Goal: Contribute content: Contribute content

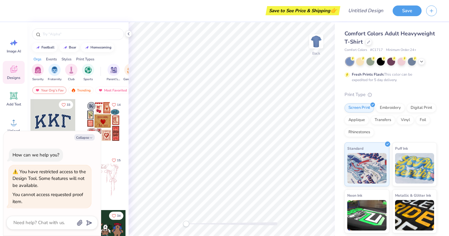
type textarea "x"
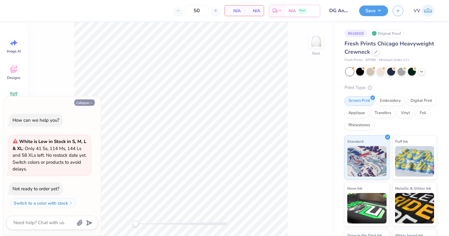
click at [83, 101] on button "Collapse" at bounding box center [84, 102] width 20 height 6
type textarea "x"
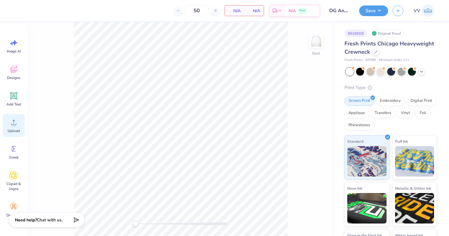
click at [9, 125] on div "Upload" at bounding box center [14, 125] width 22 height 23
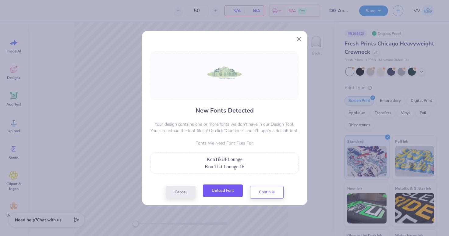
click at [234, 190] on button "Upload Font" at bounding box center [223, 190] width 40 height 12
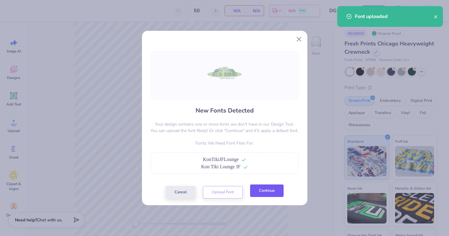
click at [272, 192] on button "Continue" at bounding box center [267, 190] width 34 height 12
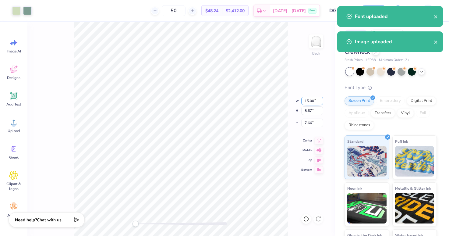
click at [308, 105] on input "15.00" at bounding box center [312, 101] width 22 height 9
type input "9.60"
type input "4.09"
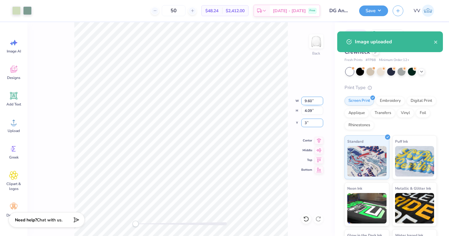
type input "3.00"
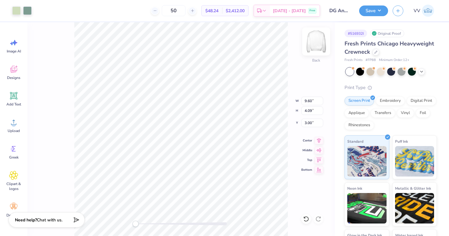
click at [315, 48] on img at bounding box center [316, 41] width 24 height 24
click at [318, 40] on img at bounding box center [316, 41] width 24 height 24
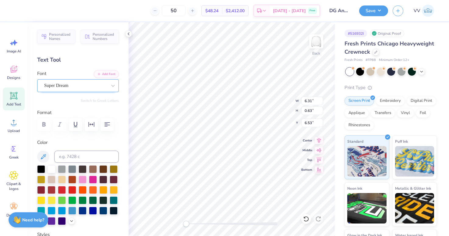
click at [58, 87] on div "Super Dream" at bounding box center [76, 85] width 64 height 9
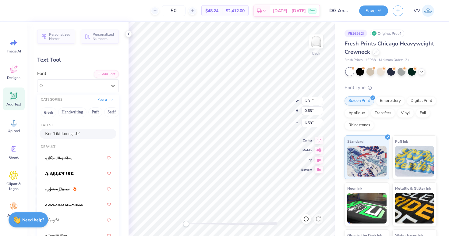
click at [66, 133] on div "Kon Tiki Lounge JF" at bounding box center [78, 133] width 66 height 6
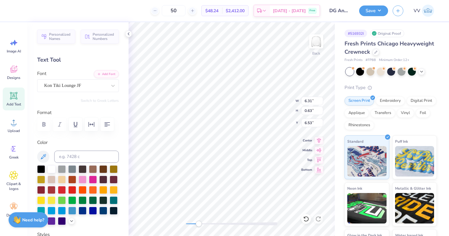
drag, startPoint x: 197, startPoint y: 226, endPoint x: 203, endPoint y: 221, distance: 7.1
click at [198, 226] on div at bounding box center [231, 224] width 91 height 6
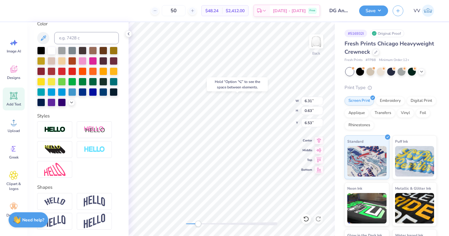
scroll to position [142, 0]
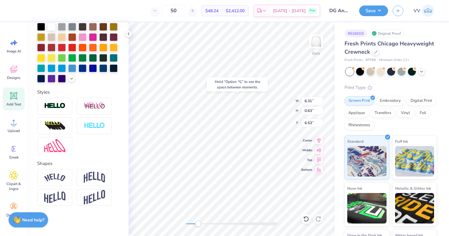
click at [93, 180] on img at bounding box center [94, 178] width 21 height 12
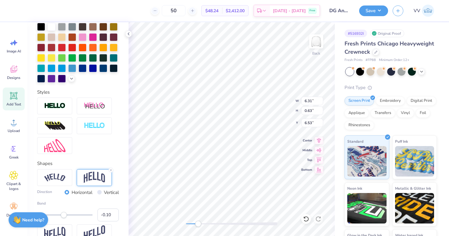
type input "-0.11"
drag, startPoint x: 75, startPoint y: 215, endPoint x: 62, endPoint y: 217, distance: 13.8
click at [62, 217] on div "Accessibility label" at bounding box center [62, 215] width 6 height 6
type input "-0.07"
click at [63, 217] on div "Accessibility label" at bounding box center [63, 215] width 6 height 6
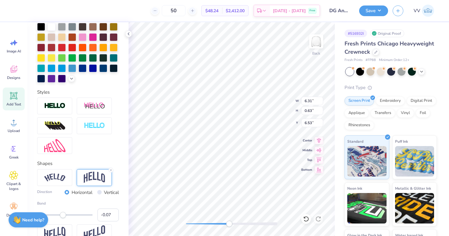
drag, startPoint x: 205, startPoint y: 225, endPoint x: 229, endPoint y: 224, distance: 24.1
click at [229, 224] on div at bounding box center [231, 223] width 91 height 3
click at [222, 224] on div "Accessibility label" at bounding box center [223, 224] width 6 height 6
drag, startPoint x: 221, startPoint y: 223, endPoint x: 185, endPoint y: 225, distance: 36.0
click at [185, 225] on div "Accessibility label" at bounding box center [187, 224] width 6 height 6
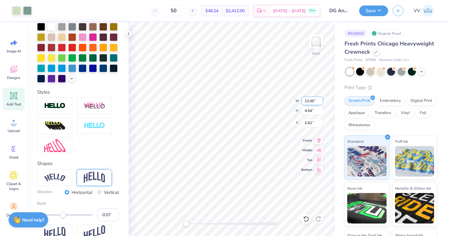
click at [304, 98] on input "12.00" at bounding box center [312, 101] width 22 height 9
type input "13.02"
type input "4.83"
type input "3.00"
click at [318, 38] on img at bounding box center [316, 41] width 24 height 24
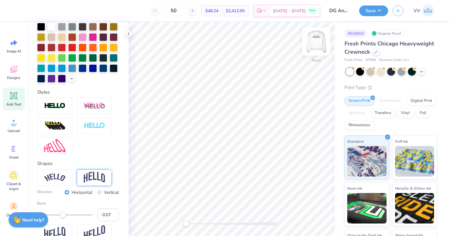
click at [321, 37] on img at bounding box center [316, 41] width 24 height 24
click at [307, 122] on input "3.08" at bounding box center [312, 123] width 22 height 9
type input "3.00"
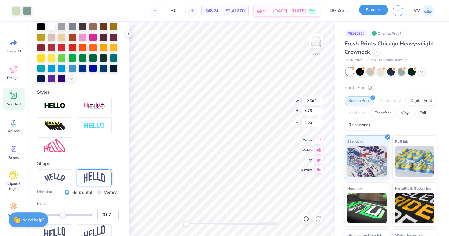
click at [376, 10] on button "Save" at bounding box center [373, 10] width 29 height 11
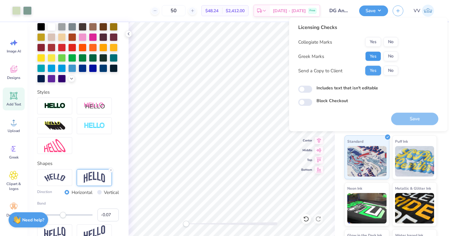
click at [377, 53] on button "Yes" at bounding box center [373, 57] width 16 height 10
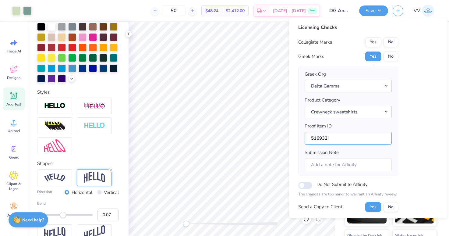
scroll to position [49, 0]
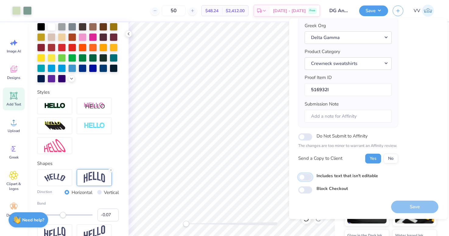
click at [304, 176] on input "Includes text that isn't editable" at bounding box center [305, 176] width 14 height 7
checkbox input "true"
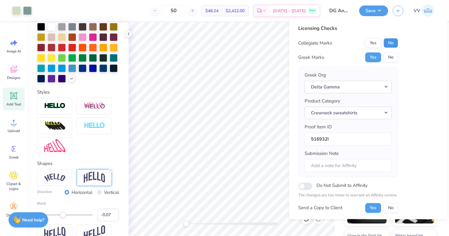
click at [393, 44] on button "No" at bounding box center [391, 43] width 15 height 10
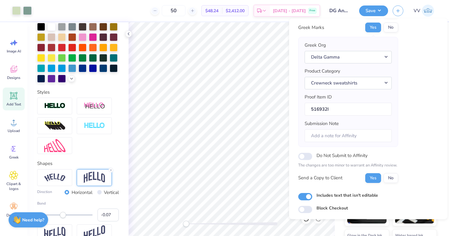
scroll to position [49, 0]
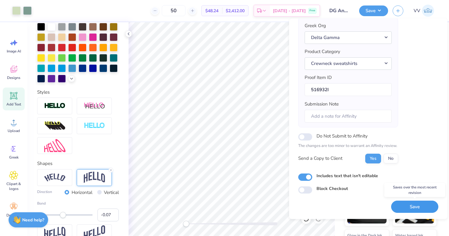
drag, startPoint x: 405, startPoint y: 205, endPoint x: 404, endPoint y: 199, distance: 6.1
click at [405, 205] on button "Save" at bounding box center [414, 207] width 47 height 12
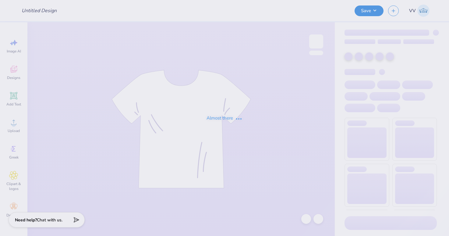
type input "University of Cincinnati : Tatum Tombragel"
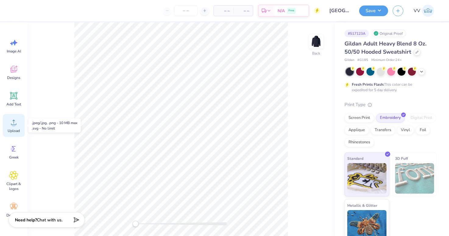
click at [16, 121] on icon at bounding box center [13, 122] width 9 height 9
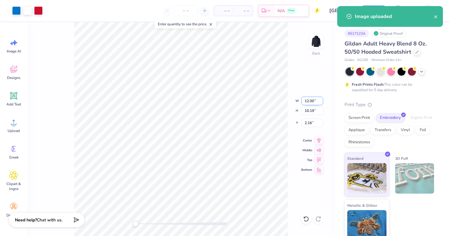
click at [311, 100] on input "12.00" at bounding box center [312, 101] width 22 height 9
type input "3.5"
click at [313, 41] on img at bounding box center [316, 41] width 24 height 24
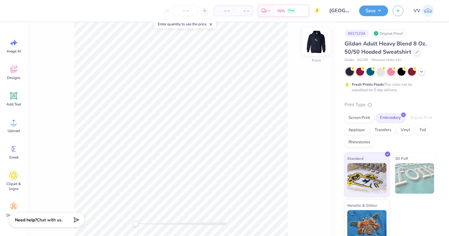
click at [313, 41] on img at bounding box center [316, 41] width 24 height 24
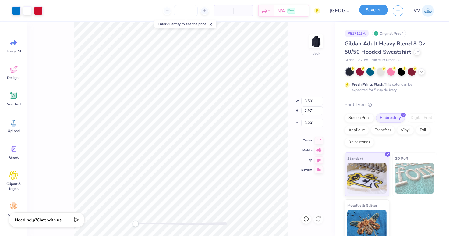
click at [382, 15] on div "Save" at bounding box center [373, 10] width 29 height 11
click at [376, 10] on button "Save" at bounding box center [373, 10] width 29 height 11
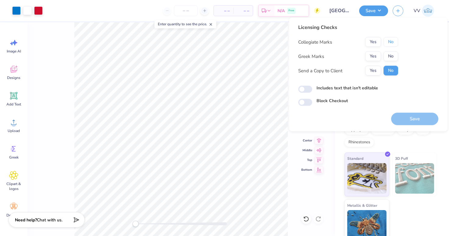
drag, startPoint x: 390, startPoint y: 41, endPoint x: 385, endPoint y: 47, distance: 8.2
click at [390, 41] on button "No" at bounding box center [391, 42] width 15 height 10
click at [375, 56] on button "Yes" at bounding box center [373, 57] width 16 height 10
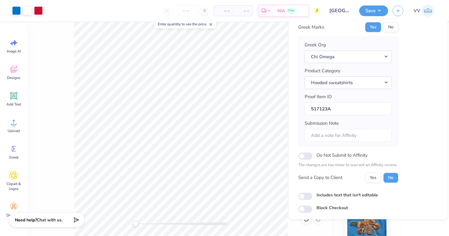
scroll to position [49, 0]
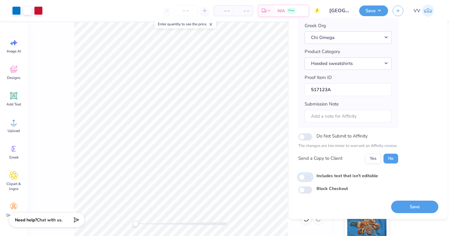
click at [305, 176] on input "Includes text that isn't editable" at bounding box center [305, 176] width 14 height 7
checkbox input "true"
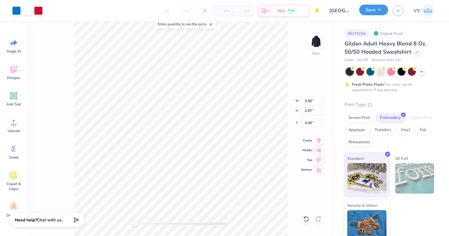
click at [371, 9] on button "Save" at bounding box center [373, 10] width 29 height 11
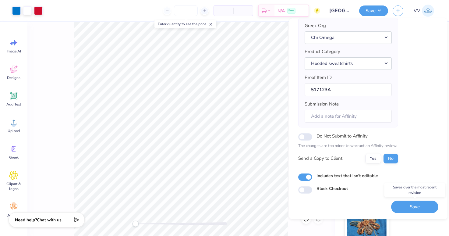
click at [417, 204] on button "Save" at bounding box center [414, 207] width 47 height 12
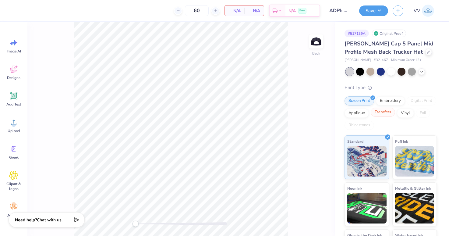
click at [383, 112] on div "Transfers" at bounding box center [383, 112] width 24 height 9
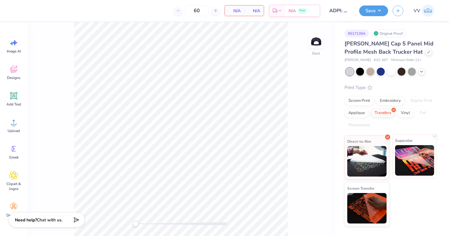
click at [407, 156] on img at bounding box center [414, 160] width 39 height 30
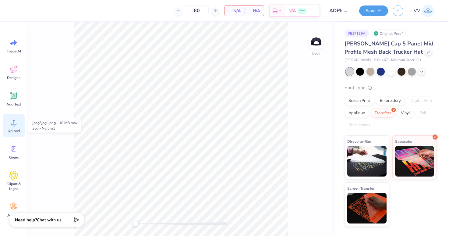
click at [10, 123] on icon at bounding box center [13, 122] width 9 height 9
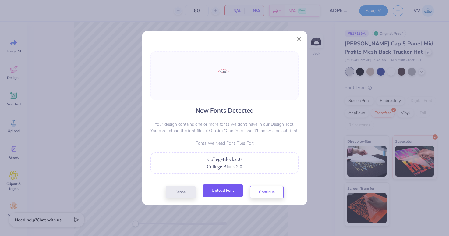
click at [215, 190] on button "Upload Font" at bounding box center [223, 190] width 40 height 12
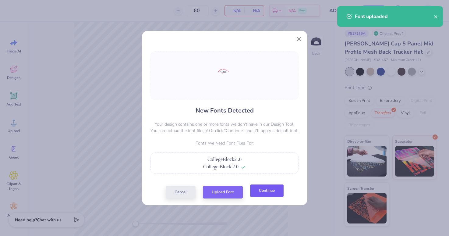
click at [273, 196] on button "Continue" at bounding box center [267, 190] width 34 height 12
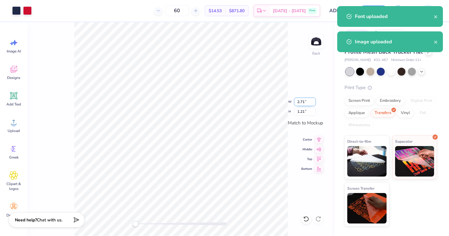
click at [307, 102] on input "2.71" at bounding box center [305, 102] width 22 height 9
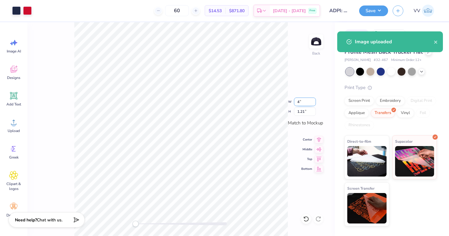
type input "3.98"
type input "1.77"
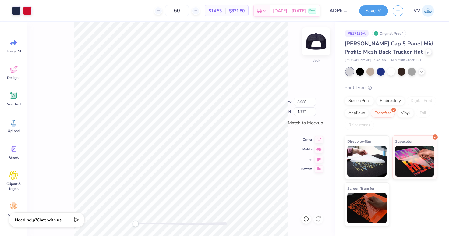
click at [317, 44] on img at bounding box center [316, 41] width 24 height 24
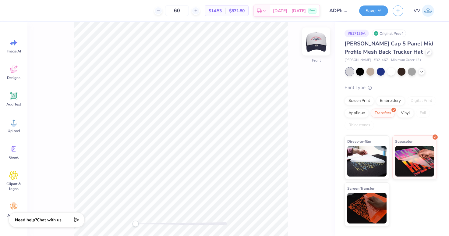
click at [317, 44] on img at bounding box center [316, 41] width 24 height 24
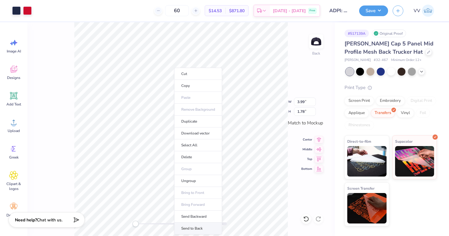
click at [193, 227] on li "Send to Back" at bounding box center [198, 228] width 48 height 12
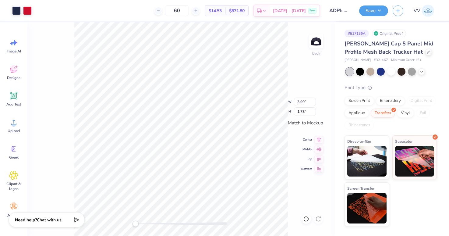
type input "2.01"
type input "0.68"
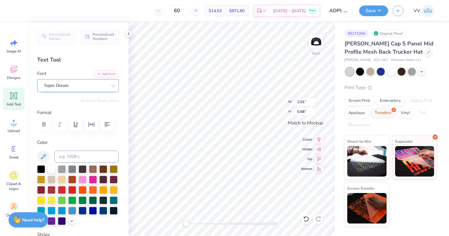
click at [75, 81] on div "Super Dream" at bounding box center [76, 85] width 64 height 9
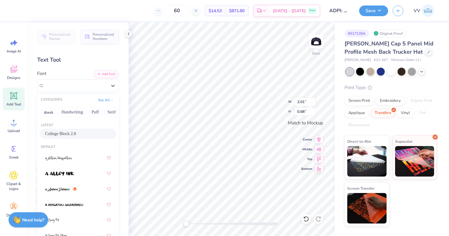
click at [69, 130] on span "College Block 2.0" at bounding box center [60, 133] width 31 height 6
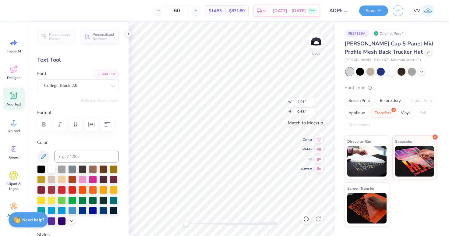
click at [202, 221] on div at bounding box center [231, 224] width 91 height 6
click at [244, 228] on li "Send to Back" at bounding box center [248, 228] width 48 height 12
type input "1.45"
type input "0.83"
type input "3.99"
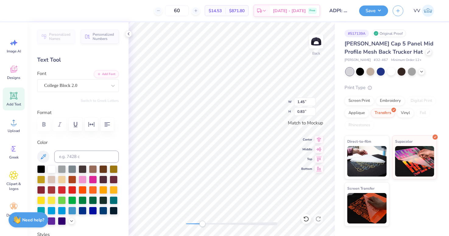
type input "1.78"
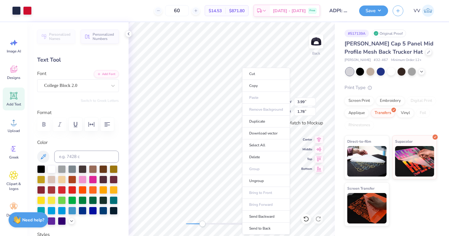
drag, startPoint x: 261, startPoint y: 227, endPoint x: 261, endPoint y: 221, distance: 6.1
click at [261, 227] on li "Send to Back" at bounding box center [266, 228] width 48 height 12
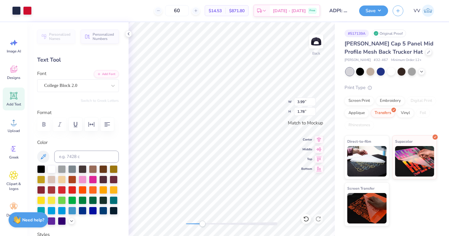
type input "1.45"
type input "0.83"
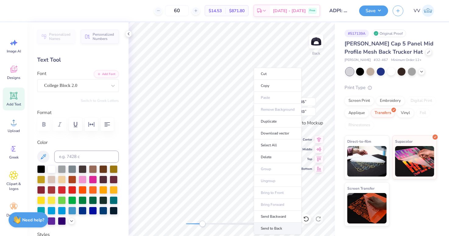
click at [285, 224] on li "Send to Back" at bounding box center [278, 228] width 48 height 12
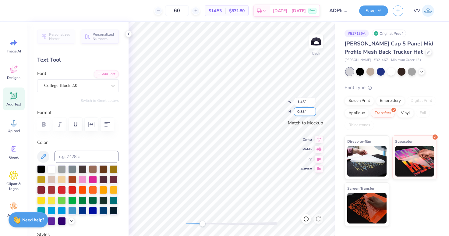
type input "3.99"
type input "1.78"
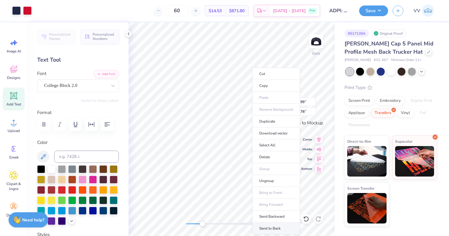
click at [278, 226] on li "Send to Back" at bounding box center [276, 228] width 48 height 12
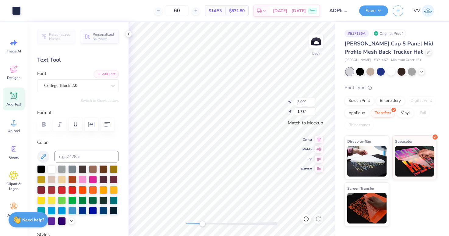
type input "1.45"
type input "0.83"
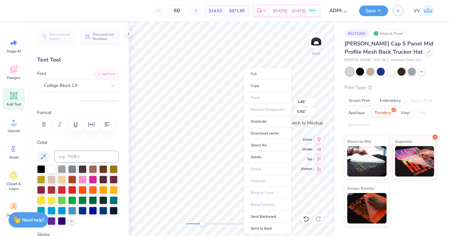
click at [264, 226] on li "Send to Back" at bounding box center [268, 228] width 48 height 12
click at [263, 223] on li "Send to Back" at bounding box center [265, 226] width 48 height 12
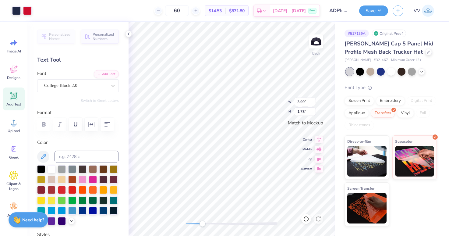
type input "1.45"
type input "0.83"
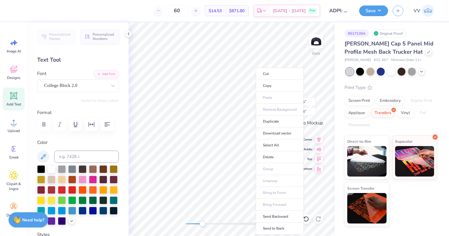
click at [277, 226] on li "Send to Back" at bounding box center [280, 228] width 48 height 12
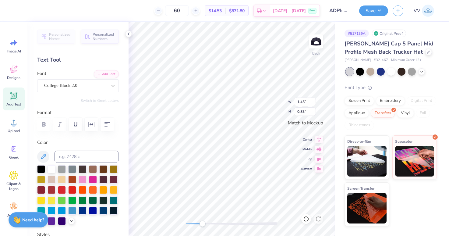
type input "3.99"
type input "1.78"
click at [221, 223] on div at bounding box center [231, 223] width 91 height 3
drag, startPoint x: 223, startPoint y: 223, endPoint x: 235, endPoint y: 223, distance: 12.5
click at [233, 223] on div "Accessibility label" at bounding box center [229, 224] width 6 height 6
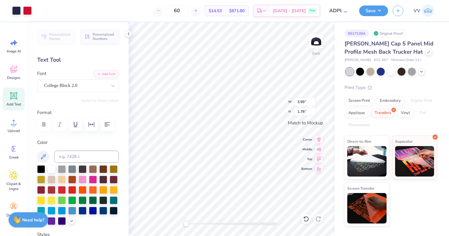
click at [175, 224] on div "Back W 3.99 3.99 " H 1.78 1.78 " Match to Mockup Center Middle Top Bottom" at bounding box center [232, 129] width 206 height 214
click at [306, 101] on input "3.99" at bounding box center [305, 102] width 22 height 9
type input "4"
click at [319, 37] on img at bounding box center [316, 41] width 24 height 24
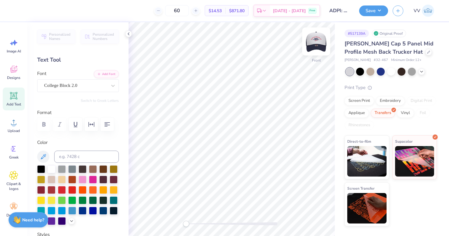
click at [316, 36] on img at bounding box center [316, 41] width 24 height 24
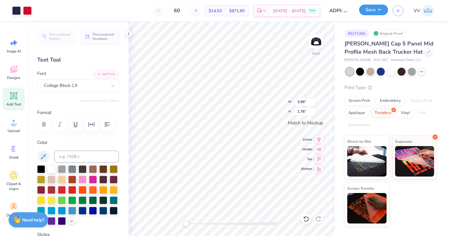
click at [380, 7] on button "Save" at bounding box center [373, 10] width 29 height 11
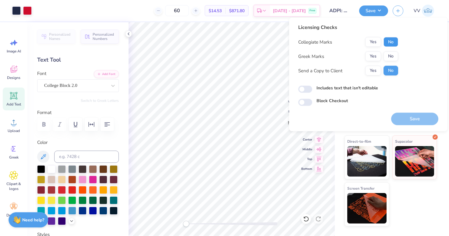
click at [392, 42] on button "No" at bounding box center [391, 42] width 15 height 10
click at [373, 59] on button "Yes" at bounding box center [373, 57] width 16 height 10
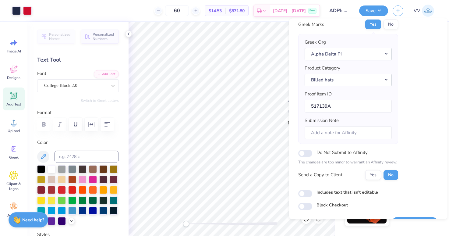
scroll to position [49, 0]
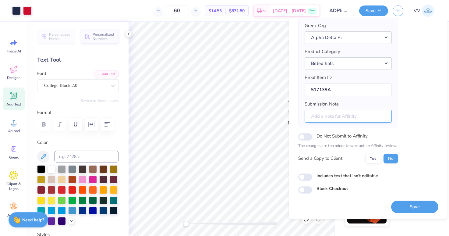
click at [345, 116] on input "Submission Note" at bounding box center [348, 116] width 87 height 13
type input "Dad's Weekend event; Eta Rho Chapter"
click at [306, 176] on input "Includes text that isn't editable" at bounding box center [305, 176] width 14 height 7
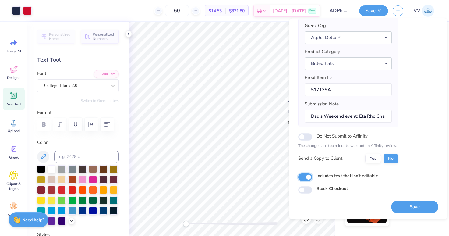
checkbox input "true"
click at [422, 207] on button "Save" at bounding box center [414, 207] width 47 height 12
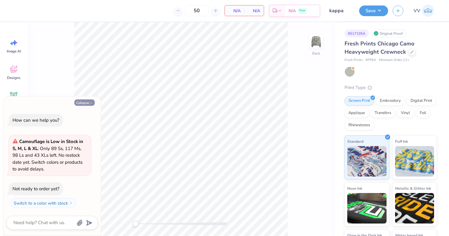
click at [78, 106] on div "Collapse How can we help you? Camouflage is Low in Stock in S, M, L & XL : Only…" at bounding box center [52, 166] width 98 height 140
drag, startPoint x: 80, startPoint y: 105, endPoint x: 100, endPoint y: 118, distance: 24.9
click at [80, 105] on button "Collapse" at bounding box center [84, 102] width 20 height 6
type textarea "x"
click at [13, 89] on div "Add Text" at bounding box center [14, 98] width 22 height 23
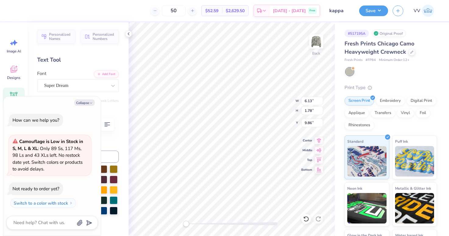
type textarea "x"
type input "18.42"
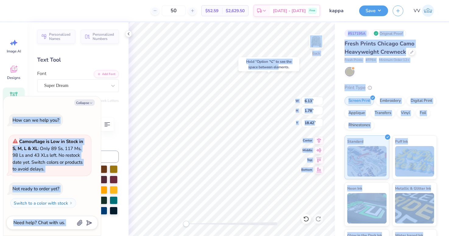
click at [179, 182] on body "50 $52.59 Per Item $2,629.50 Total Est. Delivery [DATE] - [DATE] Free Design Ti…" at bounding box center [224, 118] width 449 height 236
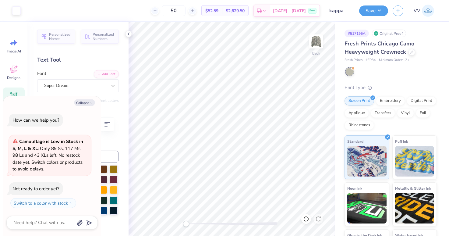
click at [339, 67] on div "# 517195A Original Proof Fresh Prints Chicago Camo Heavyweight Crewneck Fresh P…" at bounding box center [392, 147] width 114 height 251
type textarea "x"
type input "3.35"
type textarea "x"
type input "2.33"
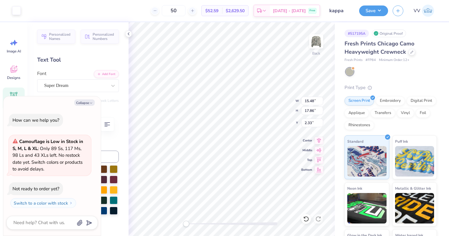
type textarea "x"
